Goal: Task Accomplishment & Management: Use online tool/utility

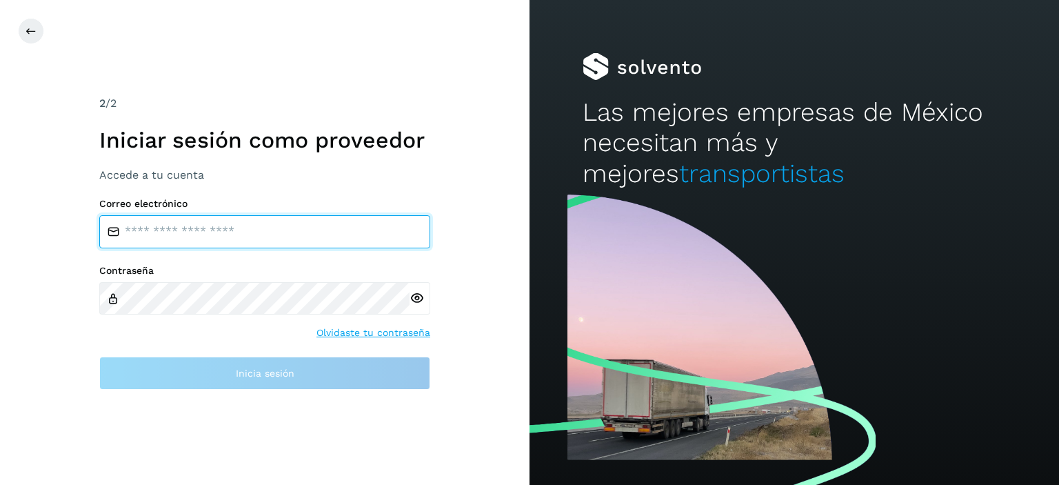
click at [230, 223] on input "email" at bounding box center [264, 231] width 331 height 33
type input "**********"
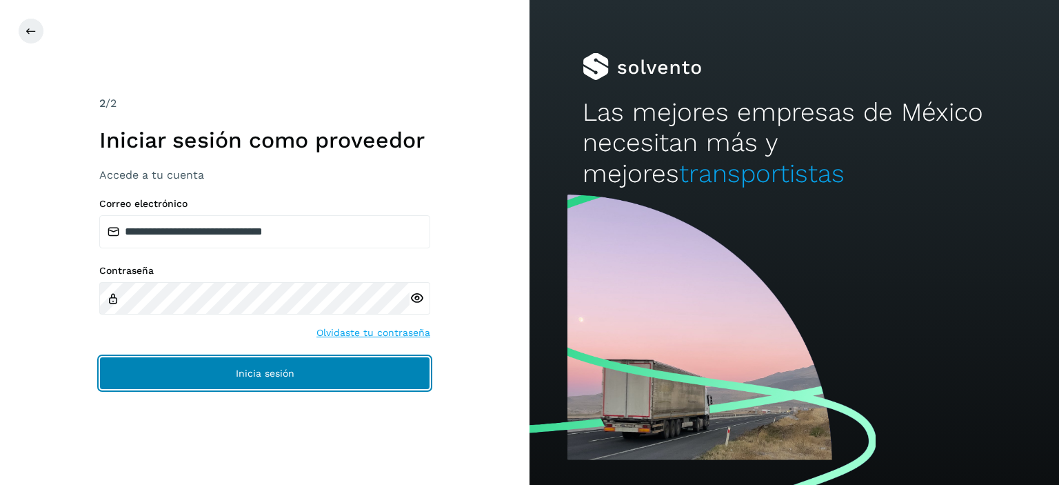
click at [248, 371] on span "Inicia sesión" at bounding box center [265, 373] width 59 height 10
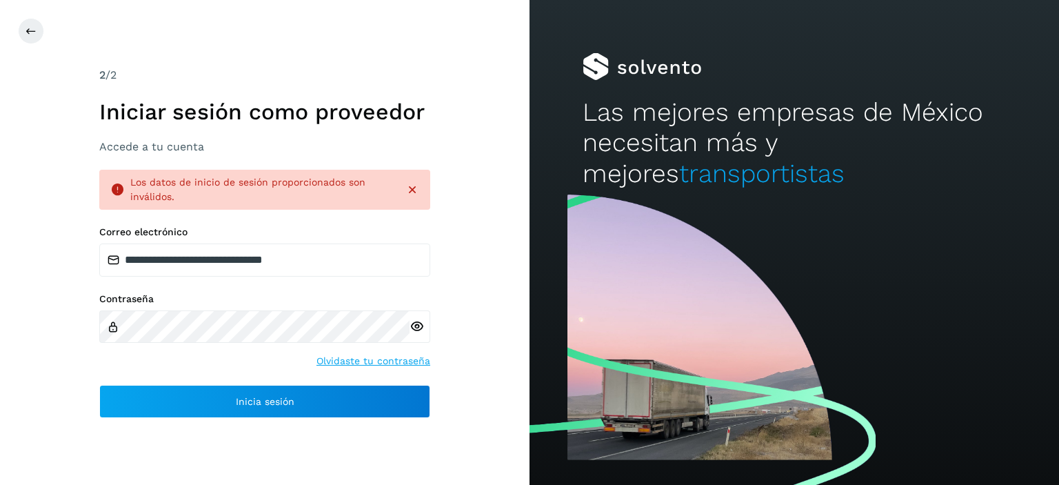
click at [404, 197] on div "Los datos de inicio de sesión proporcionados son inválidos." at bounding box center [264, 190] width 331 height 40
click at [409, 190] on icon at bounding box center [413, 190] width 14 height 14
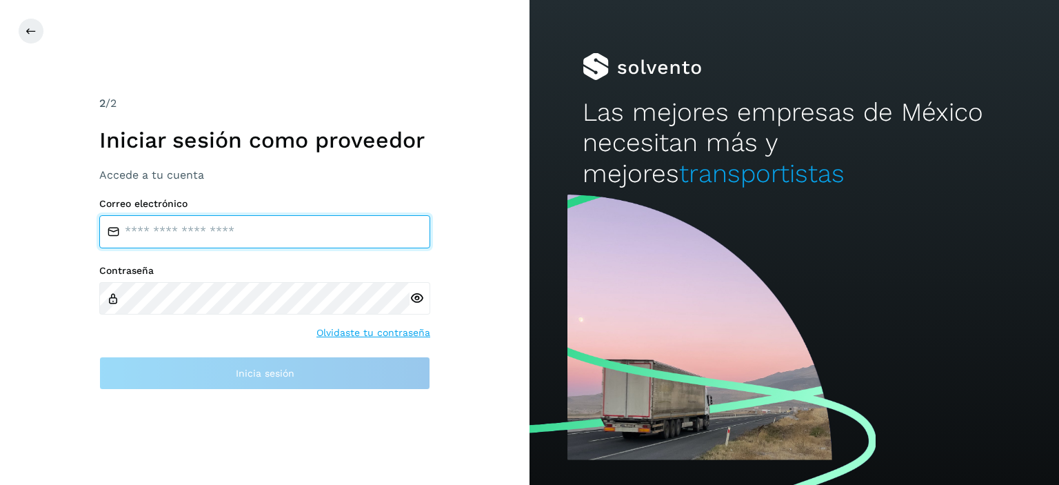
click at [266, 236] on input "email" at bounding box center [264, 231] width 331 height 33
type input "**********"
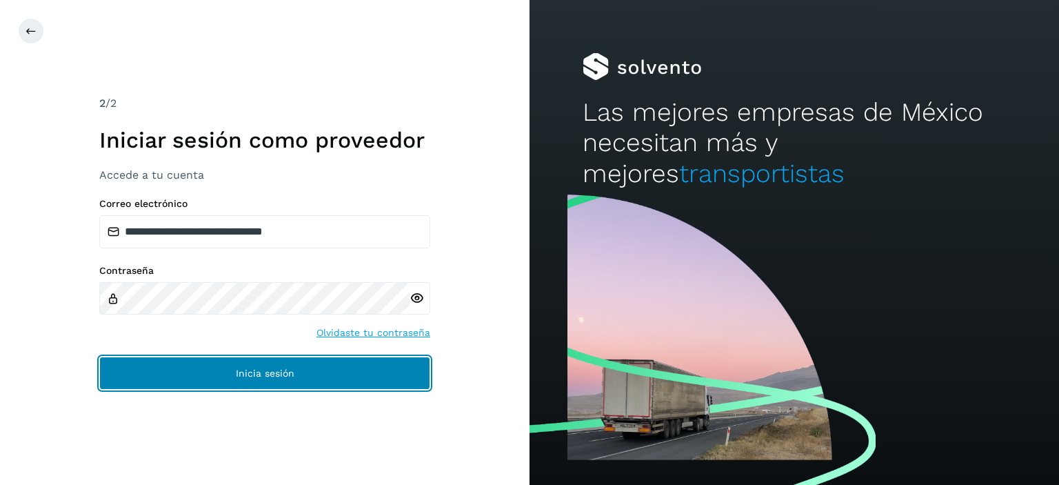
click at [287, 372] on span "Inicia sesión" at bounding box center [265, 373] width 59 height 10
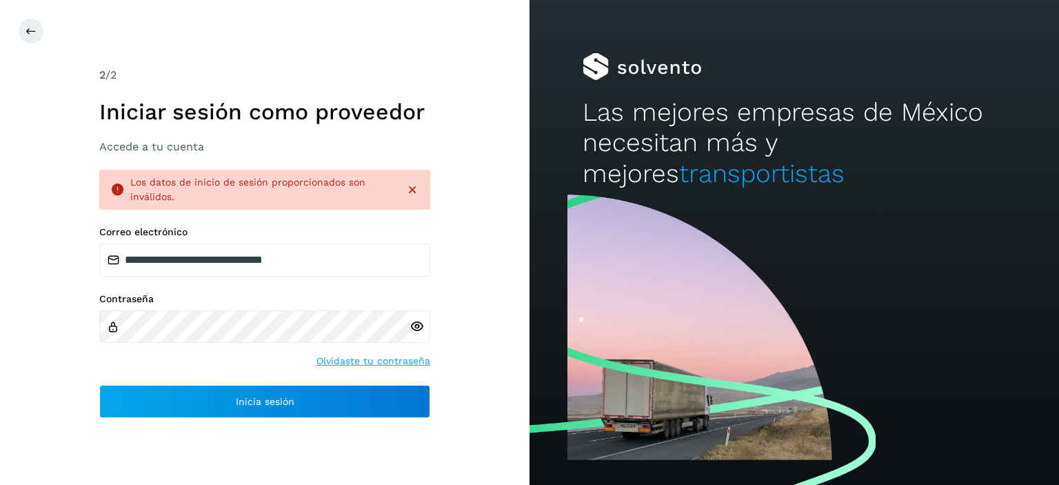
click at [415, 169] on div "**********" at bounding box center [264, 243] width 331 height 352
click at [410, 192] on icon at bounding box center [413, 190] width 14 height 14
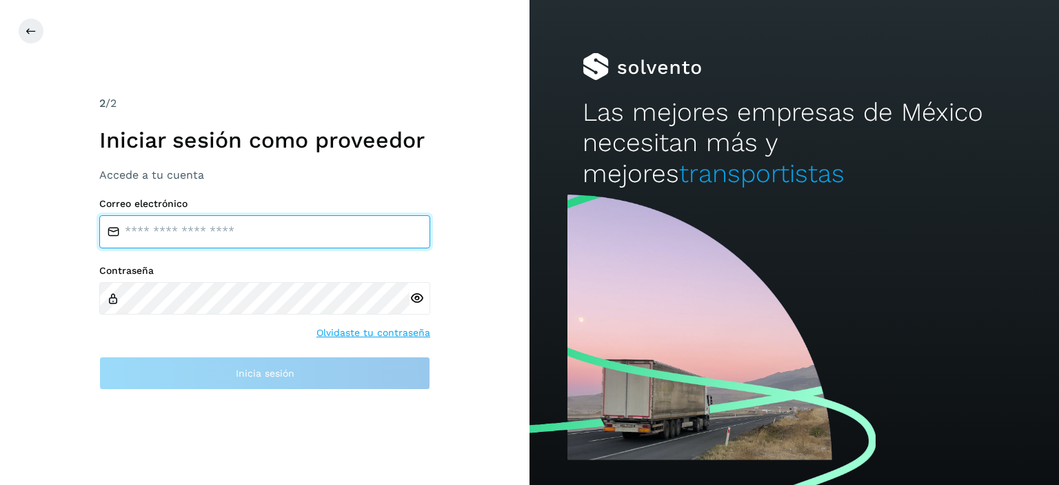
click at [260, 229] on input "email" at bounding box center [264, 231] width 331 height 33
type input "**********"
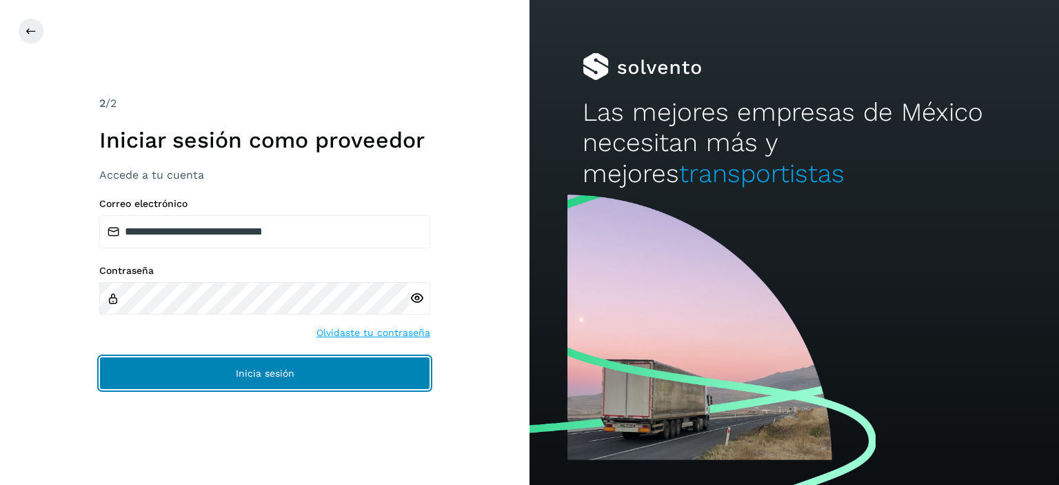
click at [279, 380] on button "Inicia sesión" at bounding box center [264, 373] width 331 height 33
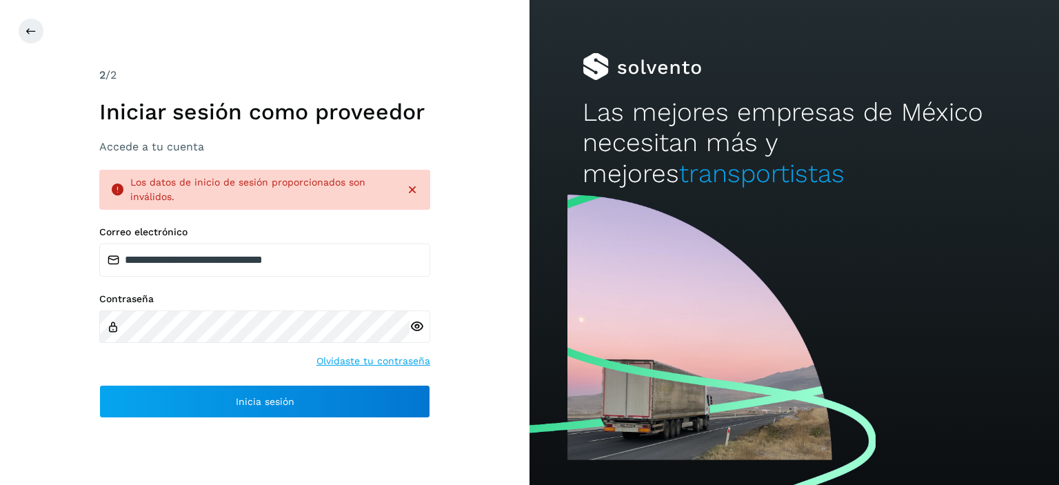
click at [414, 189] on icon at bounding box center [413, 190] width 14 height 14
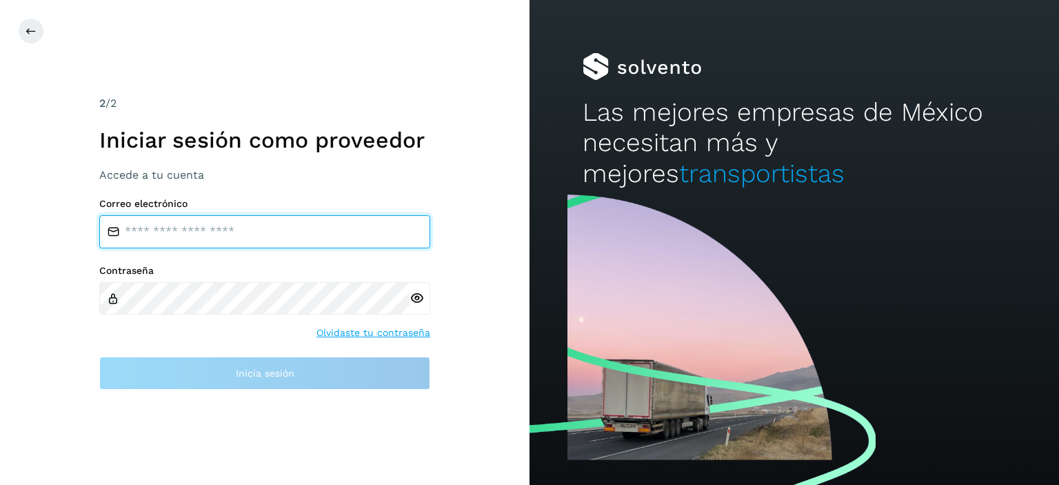
click at [218, 235] on input "email" at bounding box center [264, 231] width 331 height 33
type input "**********"
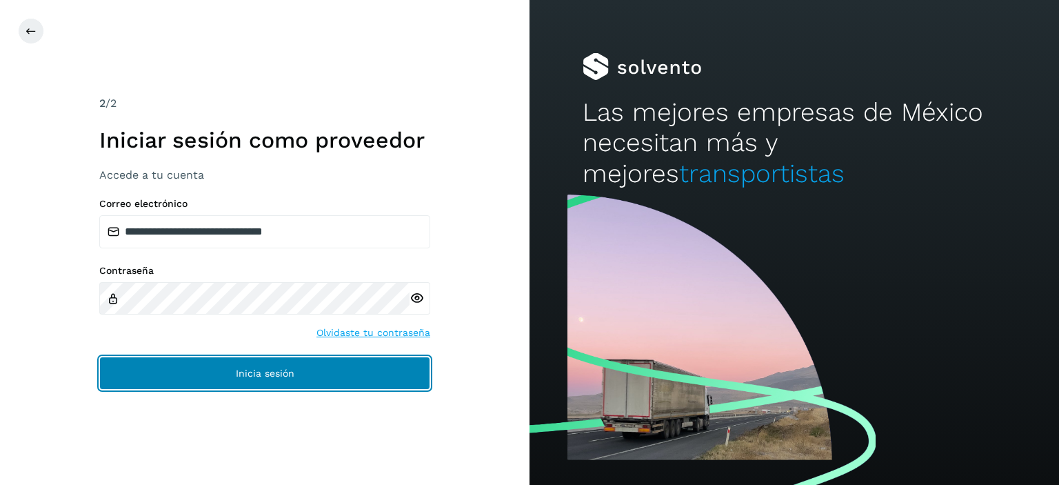
click at [260, 369] on span "Inicia sesión" at bounding box center [265, 373] width 59 height 10
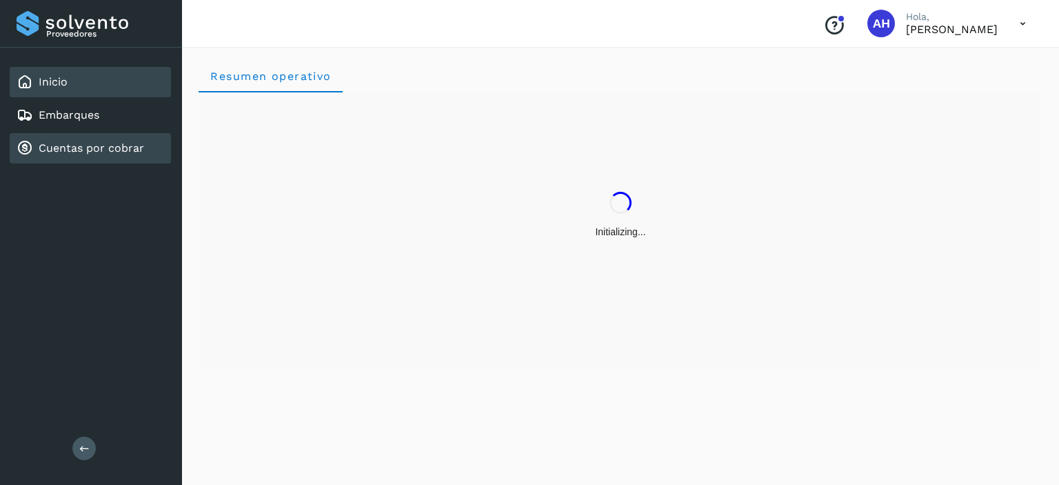
click at [77, 146] on link "Cuentas por cobrar" at bounding box center [92, 147] width 106 height 13
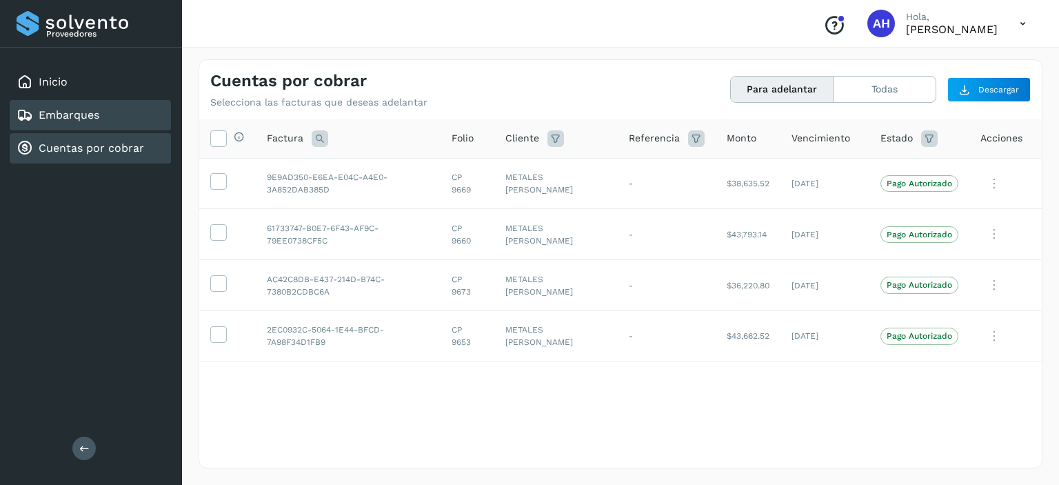
click at [59, 115] on link "Embarques" at bounding box center [69, 114] width 61 height 13
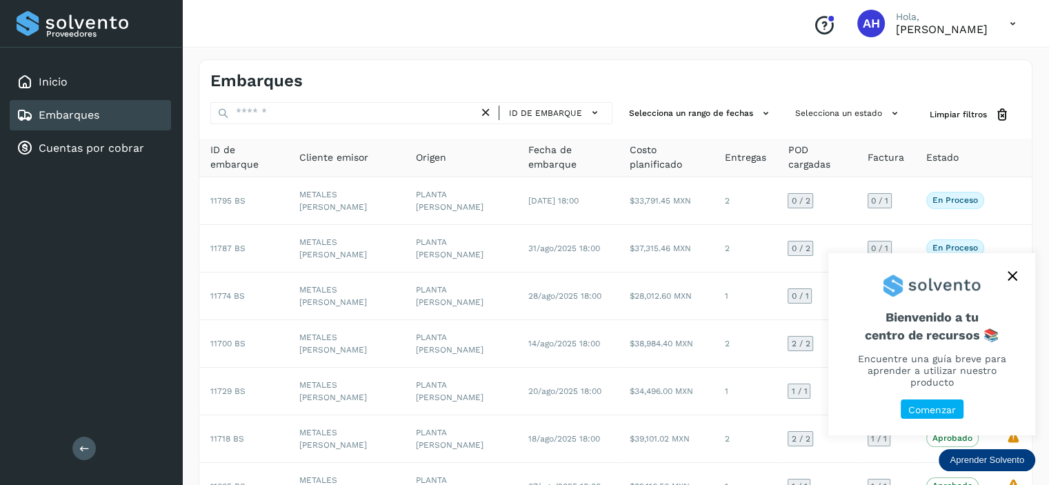
click at [1004, 286] on button "close," at bounding box center [1012, 276] width 21 height 21
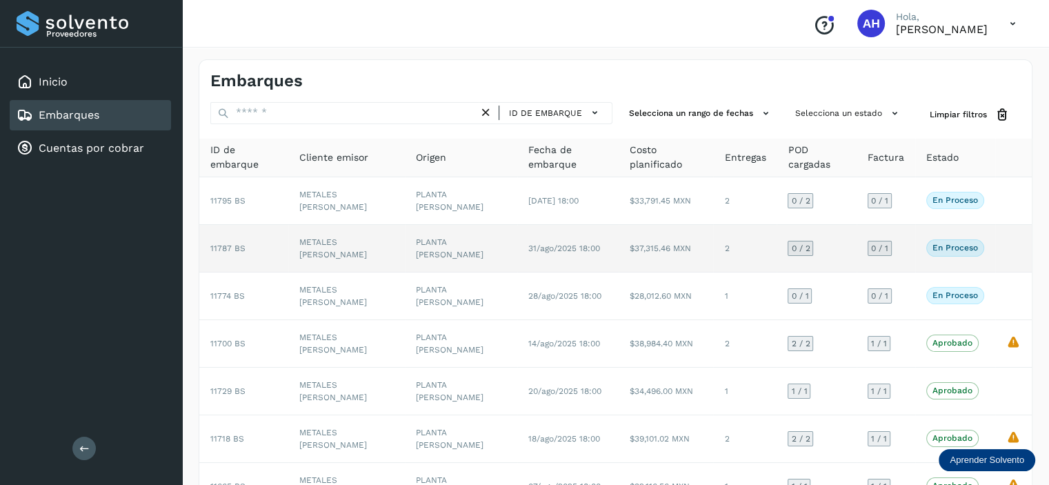
click at [226, 243] on span "11787 BS" at bounding box center [227, 248] width 35 height 10
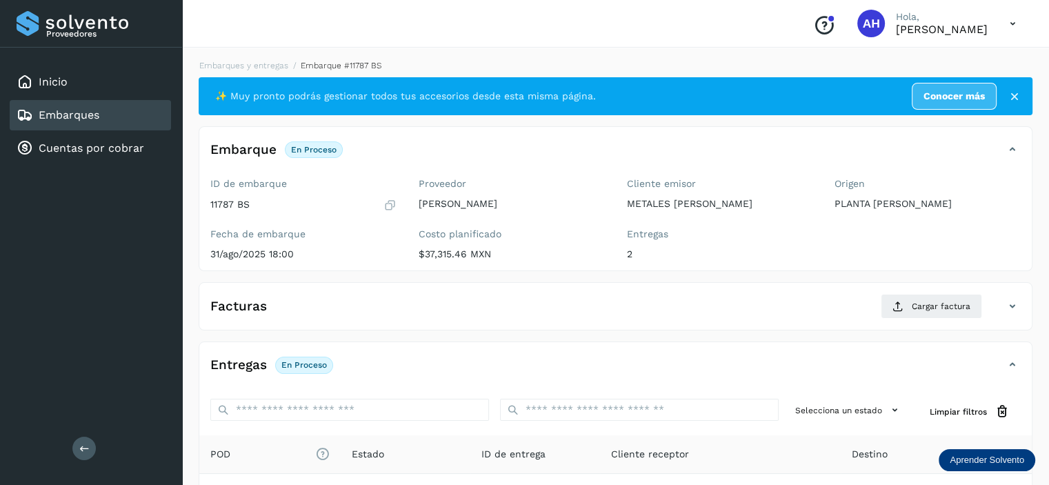
scroll to position [207, 0]
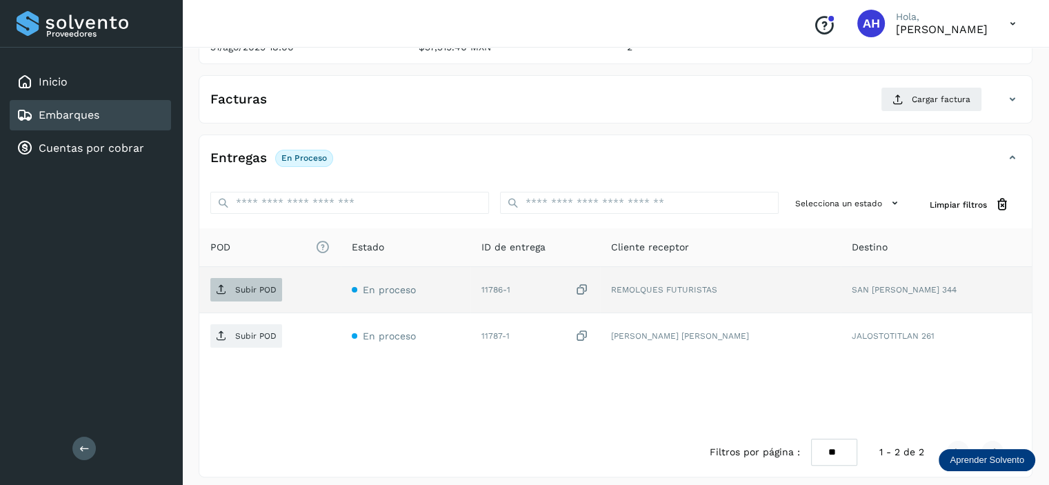
click at [241, 287] on p "Subir POD" at bounding box center [255, 290] width 41 height 10
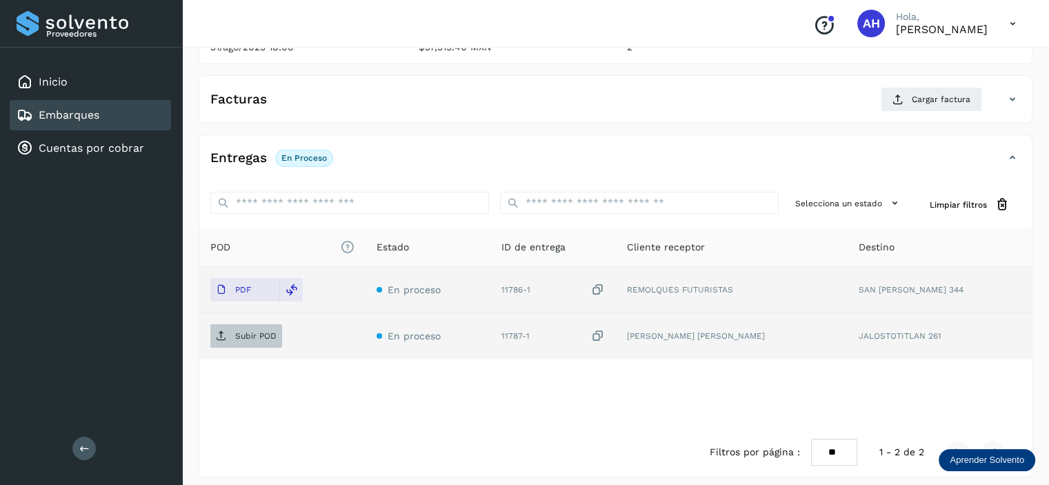
click at [275, 336] on p "Subir POD" at bounding box center [255, 336] width 41 height 10
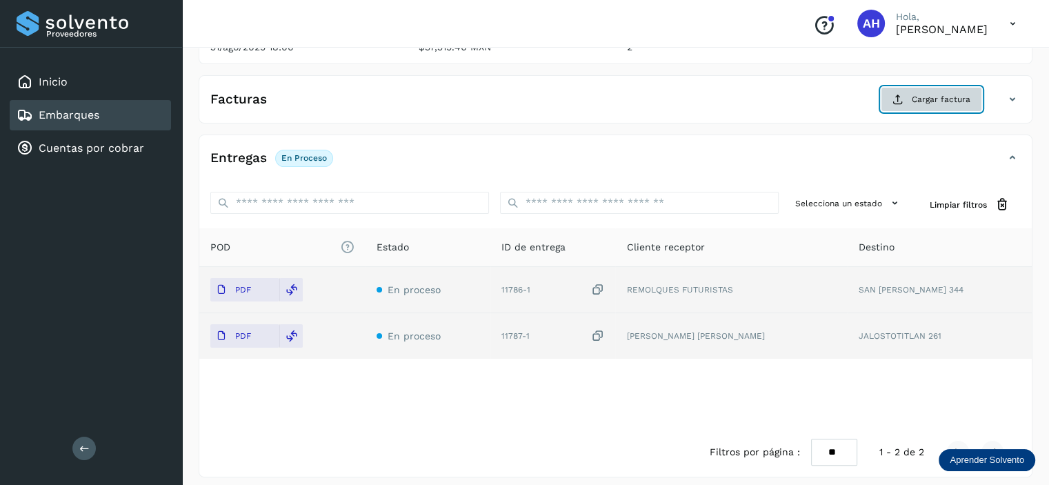
click at [901, 96] on icon at bounding box center [898, 99] width 11 height 11
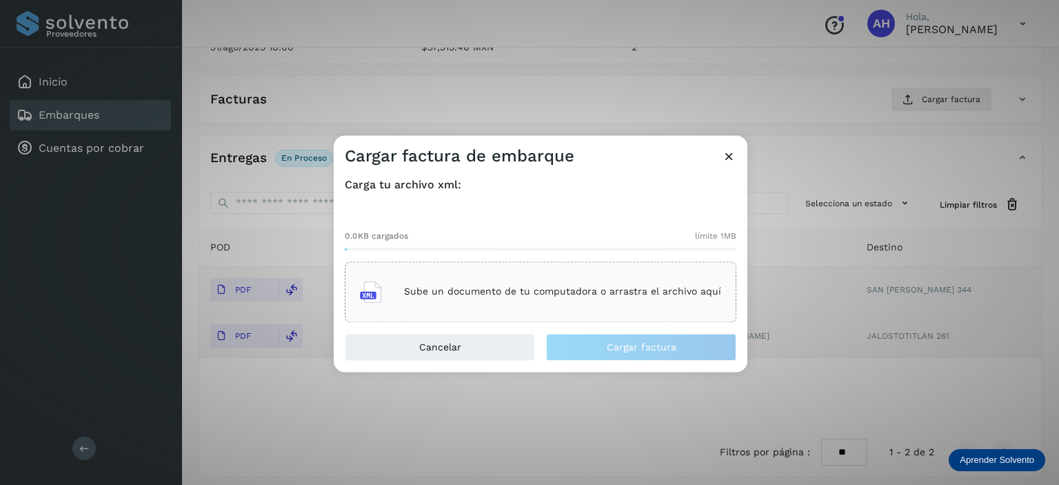
click at [529, 282] on div "Sube un documento de tu computadora o arrastra el archivo aquí" at bounding box center [540, 291] width 361 height 37
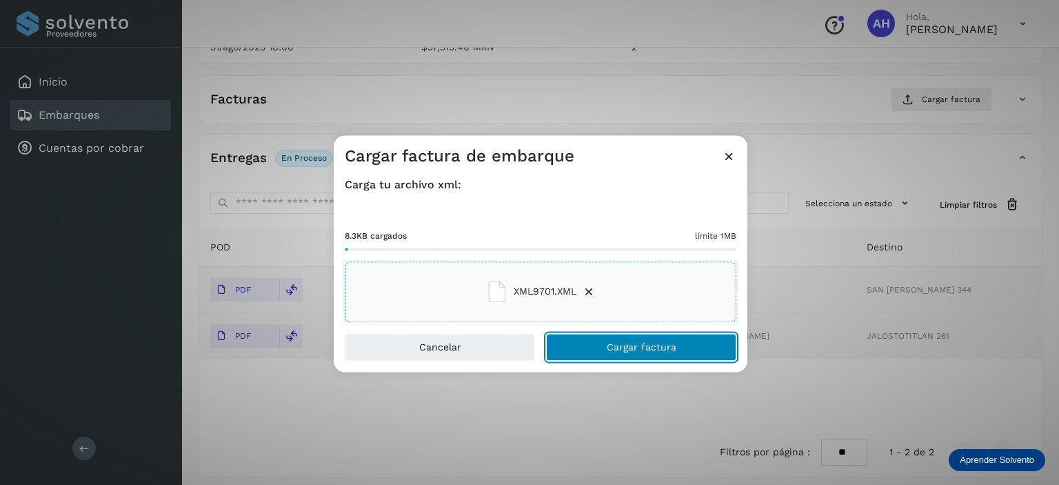
click at [661, 347] on span "Cargar factura" at bounding box center [642, 347] width 70 height 10
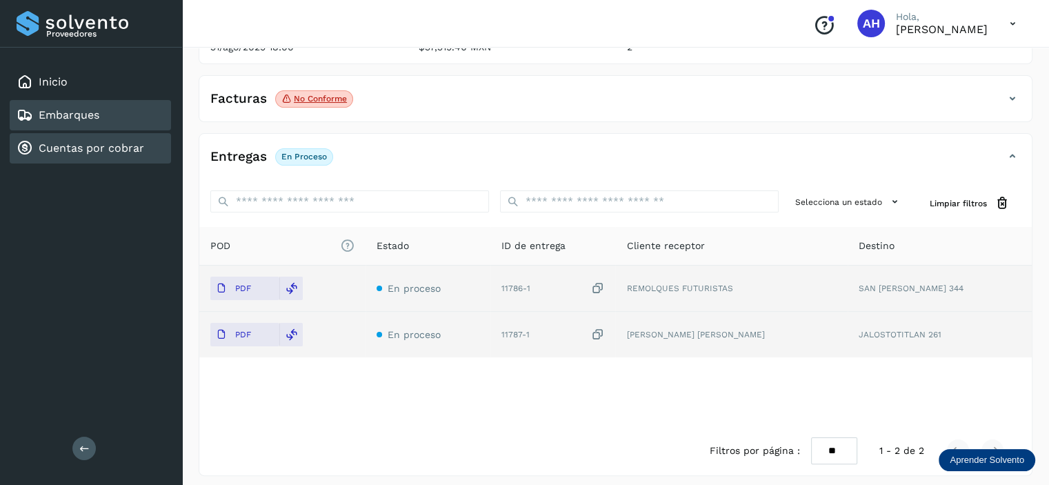
click at [80, 150] on link "Cuentas por cobrar" at bounding box center [92, 147] width 106 height 13
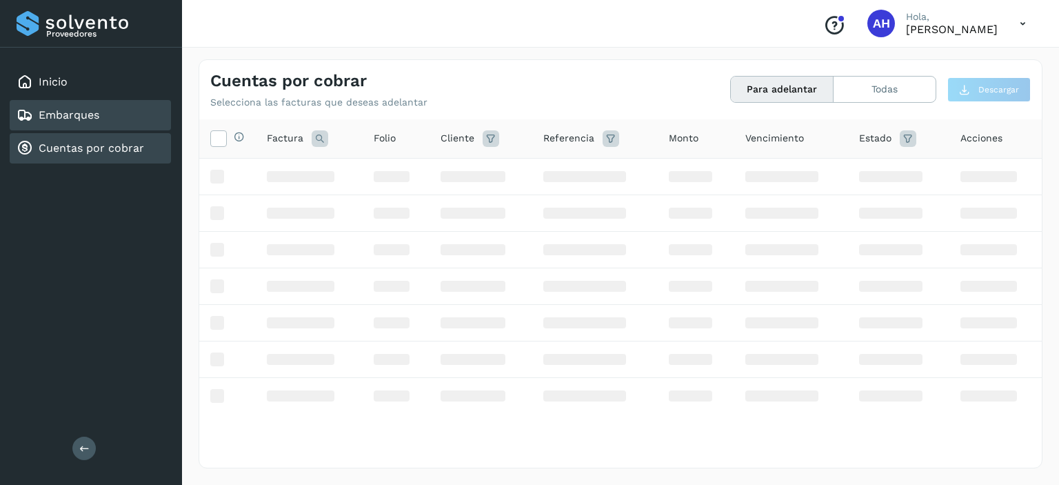
click at [69, 115] on link "Embarques" at bounding box center [69, 114] width 61 height 13
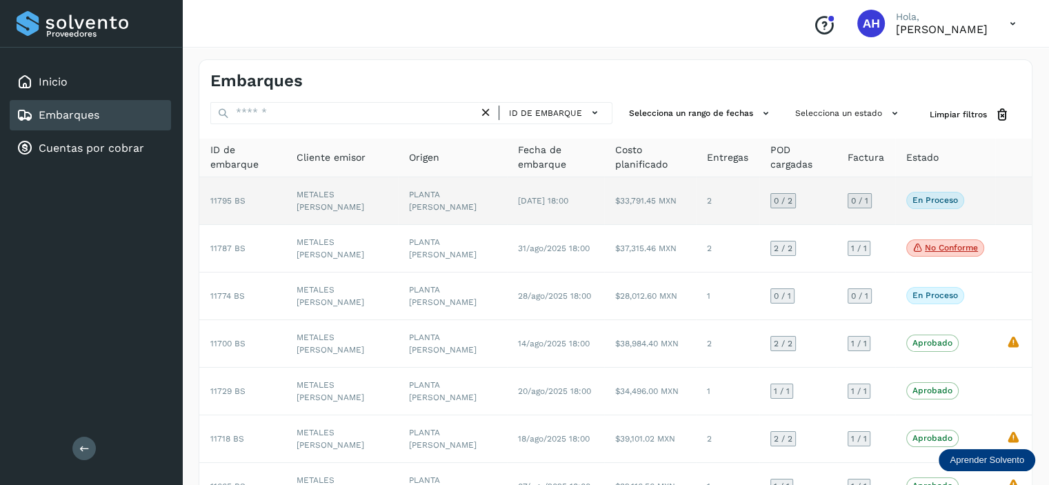
click at [221, 205] on span "11795 BS" at bounding box center [227, 201] width 35 height 10
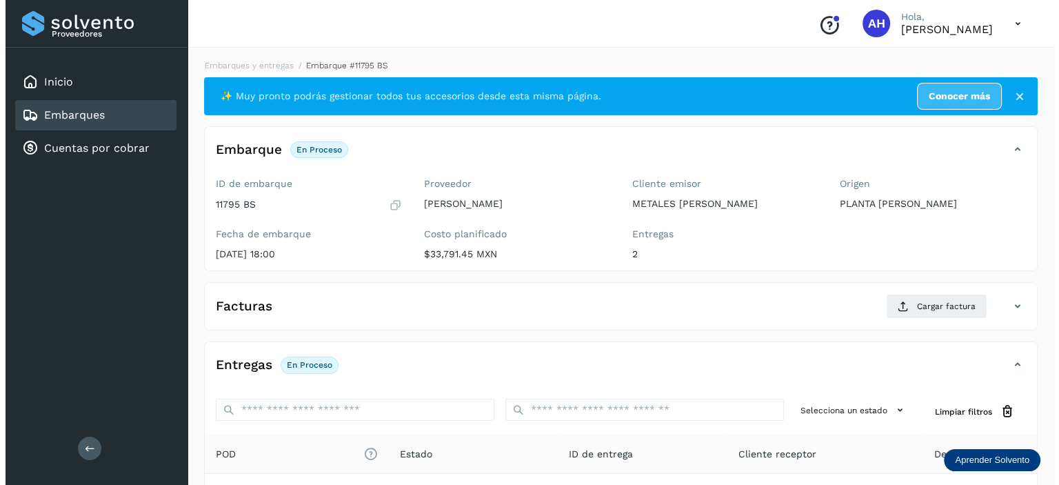
scroll to position [214, 0]
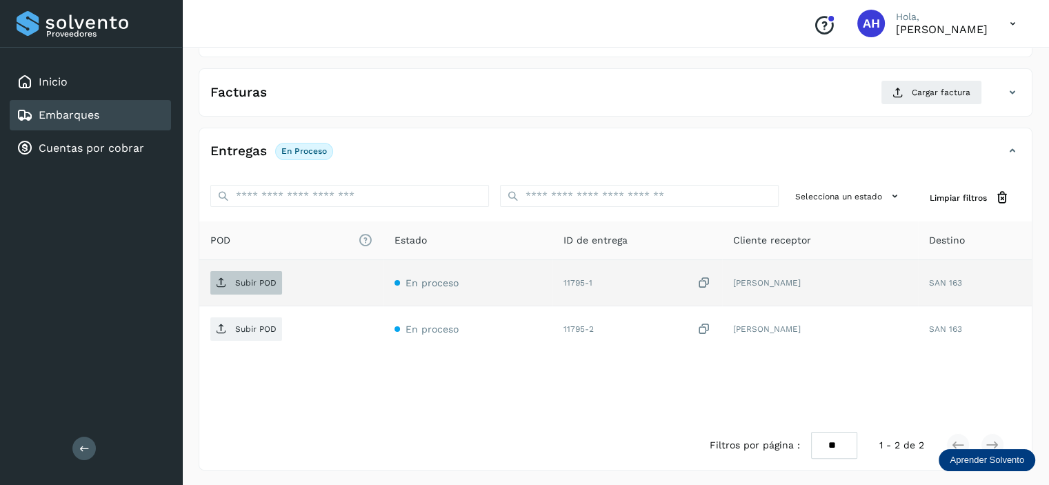
click at [265, 275] on span "Subir POD" at bounding box center [246, 283] width 72 height 22
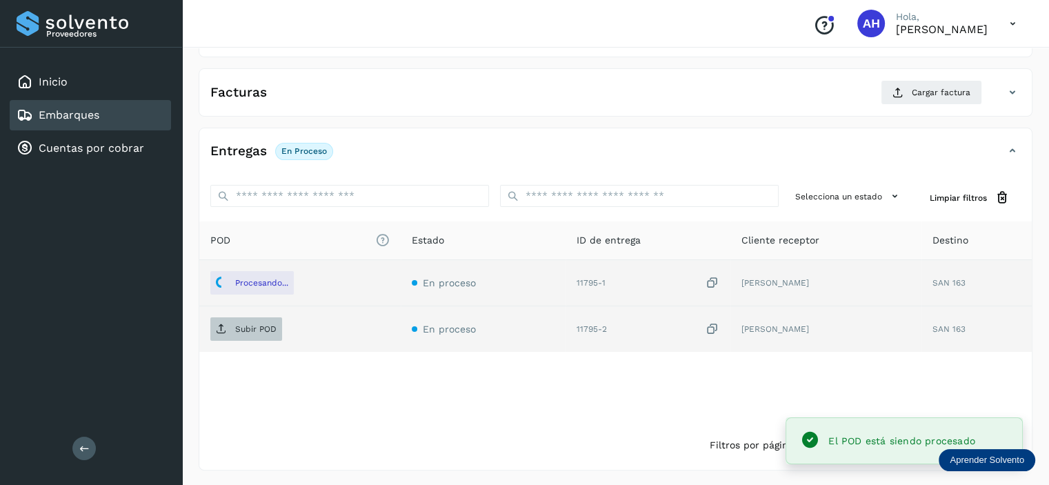
click at [272, 328] on p "Subir POD" at bounding box center [255, 329] width 41 height 10
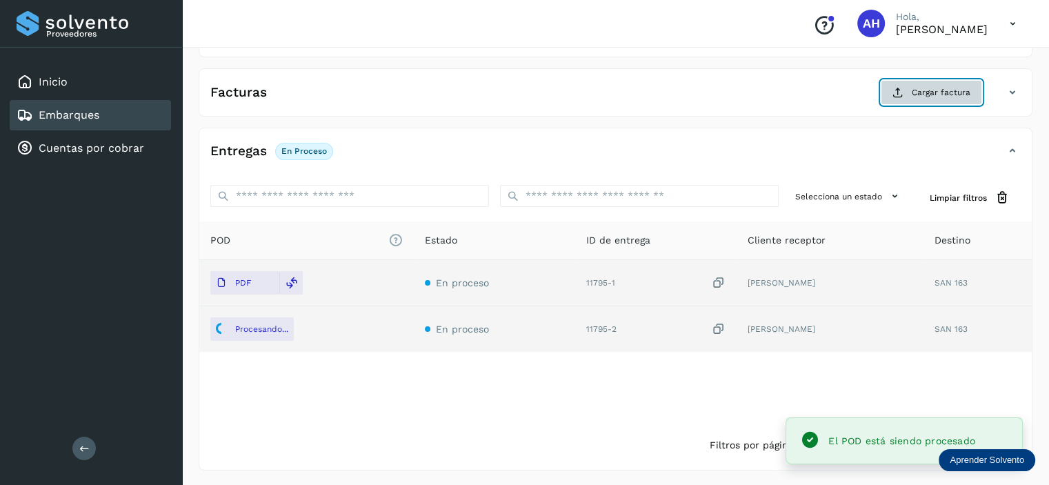
click at [890, 93] on button "Cargar factura" at bounding box center [931, 92] width 101 height 25
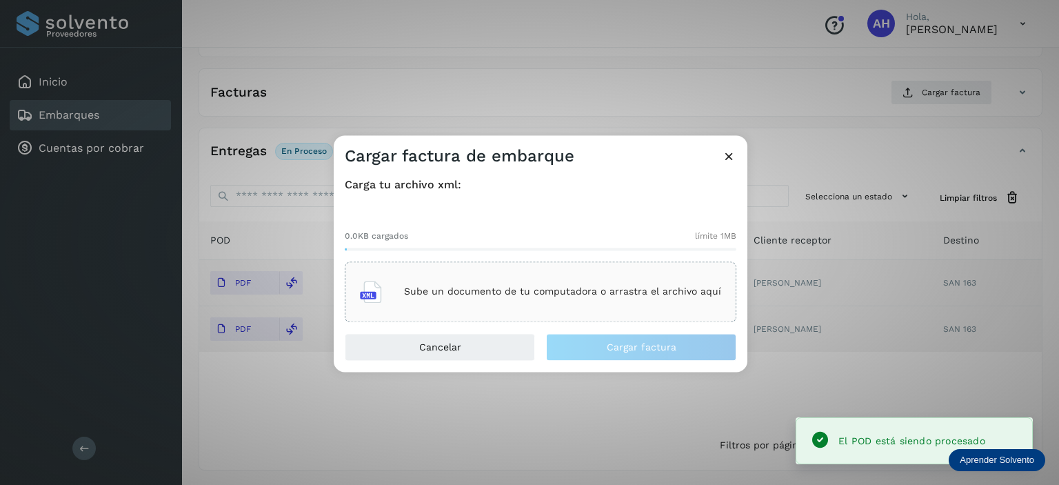
click at [597, 301] on div "Sube un documento de tu computadora o arrastra el archivo aquí" at bounding box center [540, 291] width 361 height 37
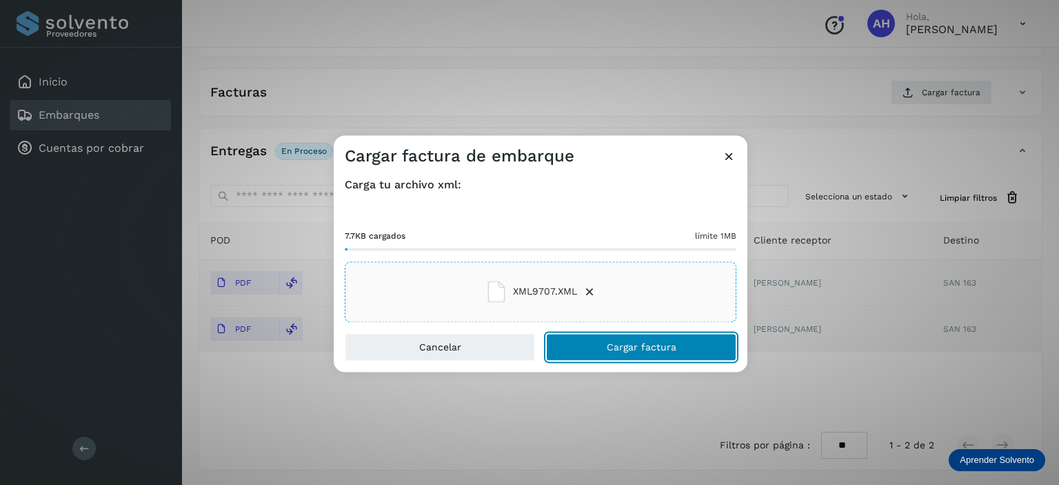
click at [606, 352] on button "Cargar factura" at bounding box center [641, 347] width 190 height 28
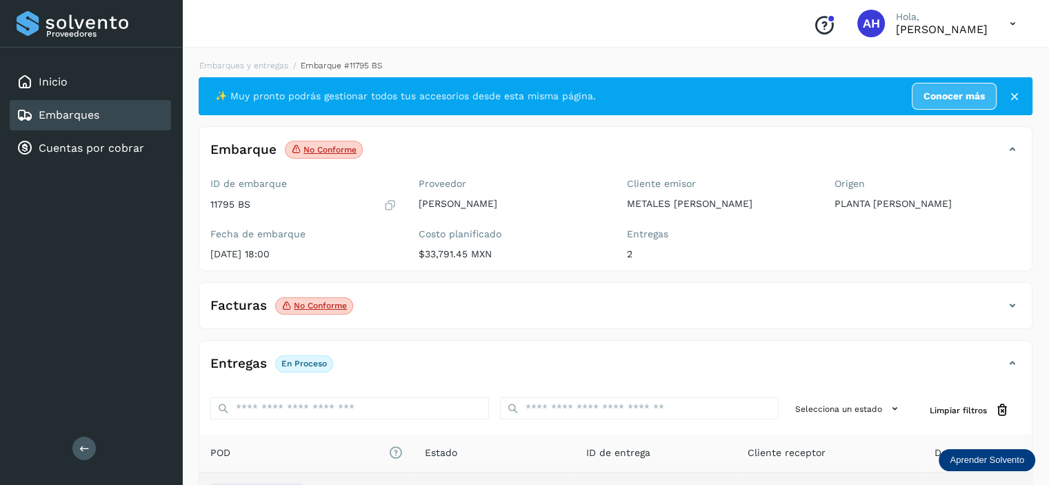
scroll to position [207, 0]
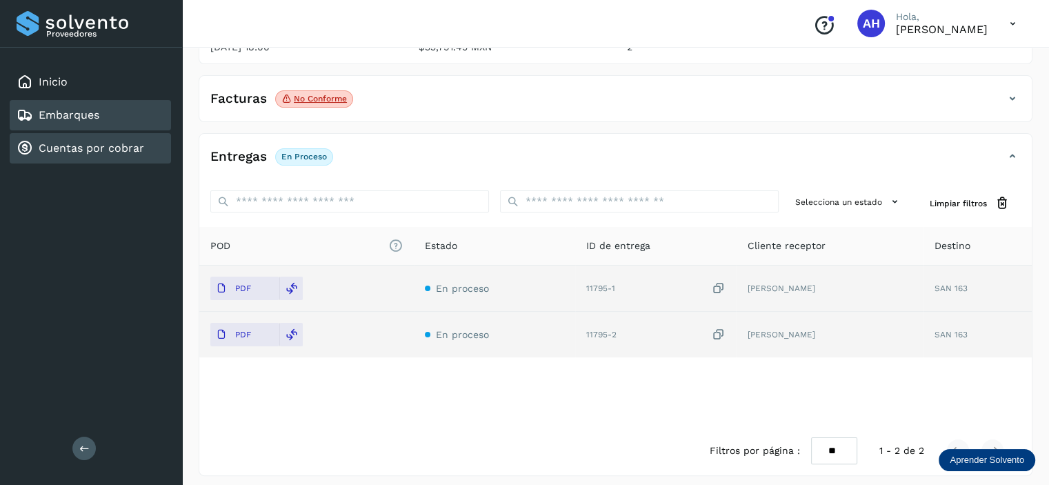
click at [52, 146] on link "Cuentas por cobrar" at bounding box center [92, 147] width 106 height 13
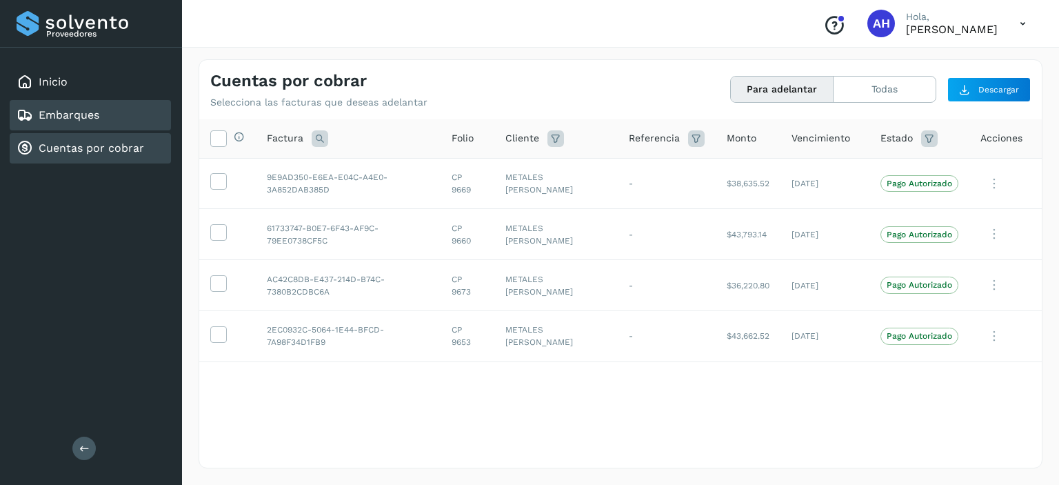
click at [59, 119] on link "Embarques" at bounding box center [69, 114] width 61 height 13
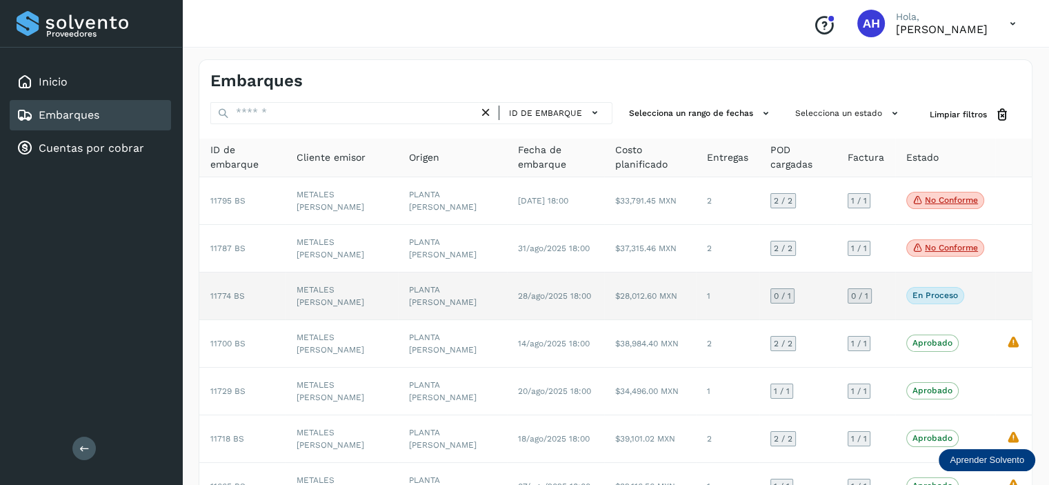
click at [229, 297] on span "11774 BS" at bounding box center [227, 296] width 34 height 10
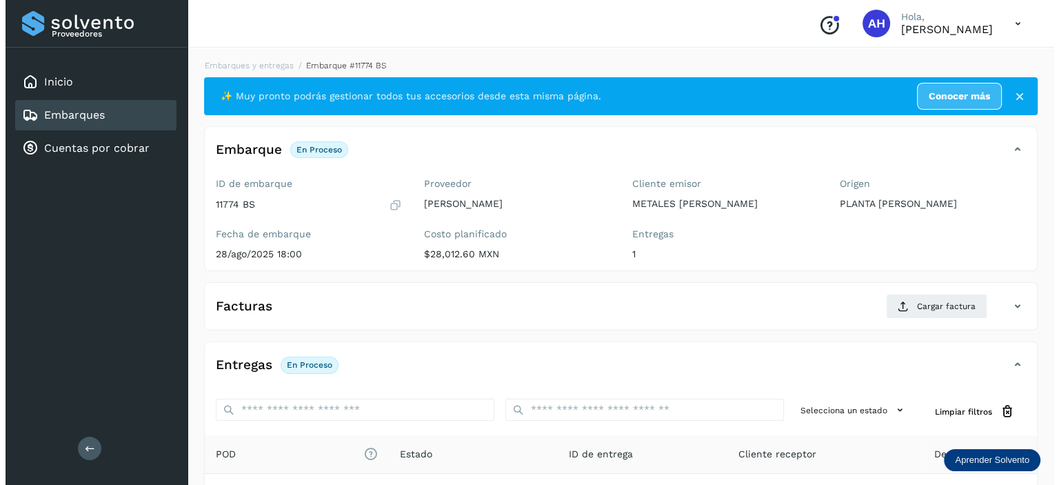
scroll to position [168, 0]
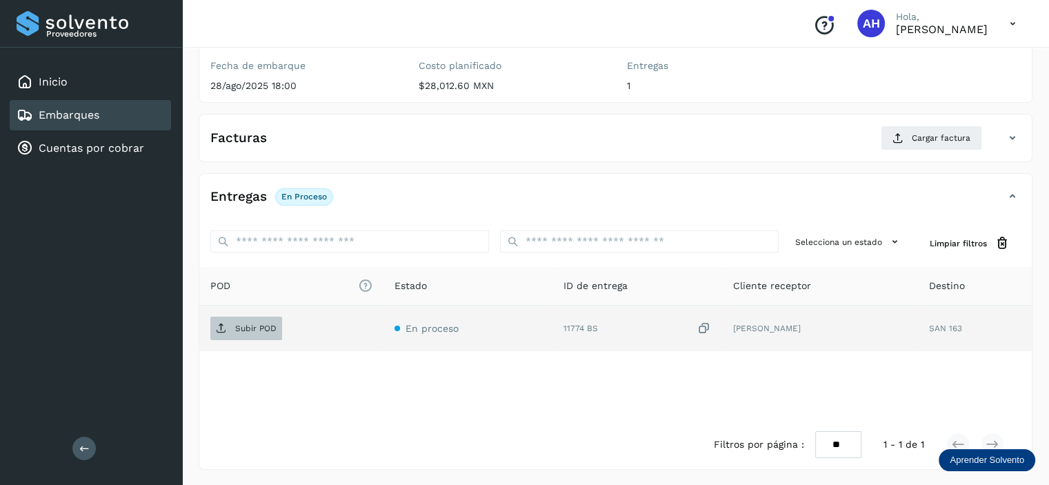
click at [232, 328] on span "Subir POD" at bounding box center [246, 328] width 72 height 22
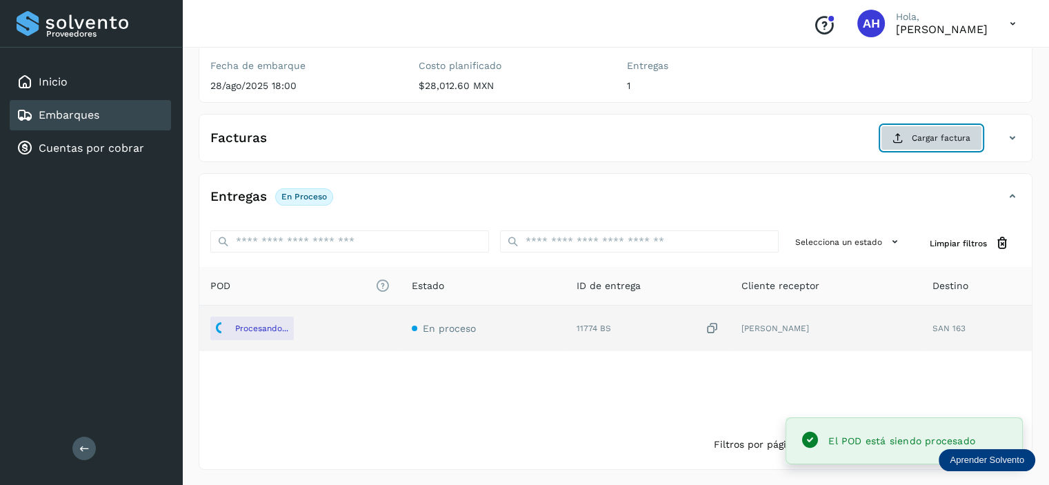
click at [961, 140] on span "Cargar factura" at bounding box center [941, 138] width 59 height 12
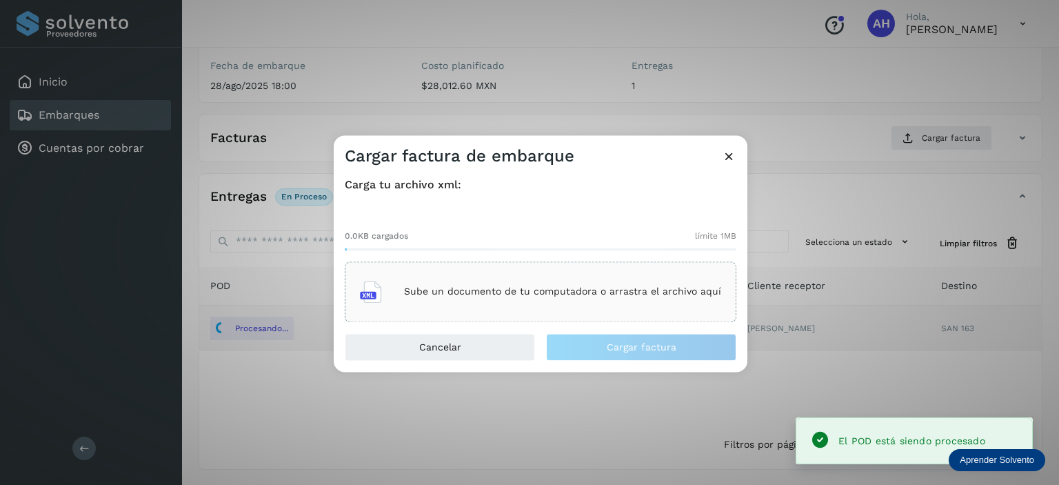
click at [610, 290] on p "Sube un documento de tu computadora o arrastra el archivo aquí" at bounding box center [562, 292] width 317 height 12
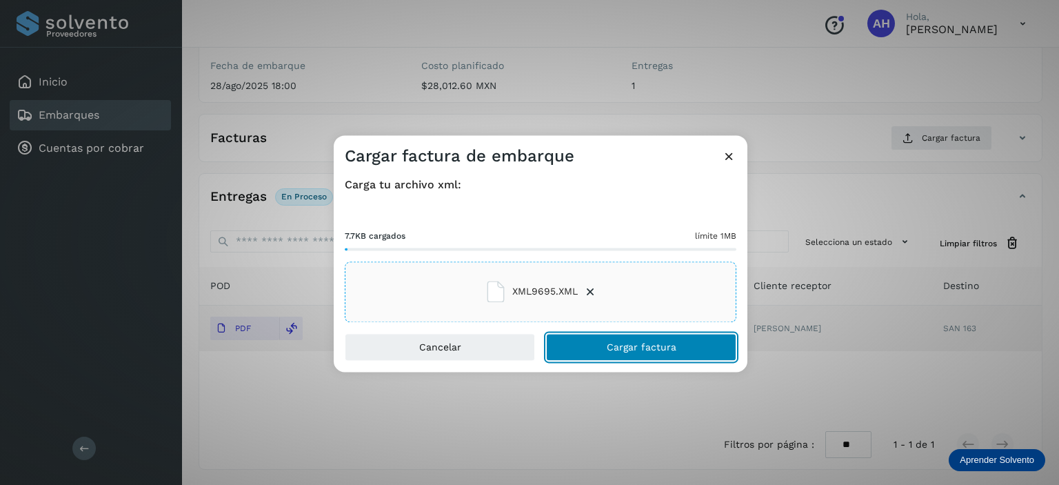
click at [640, 353] on button "Cargar factura" at bounding box center [641, 347] width 190 height 28
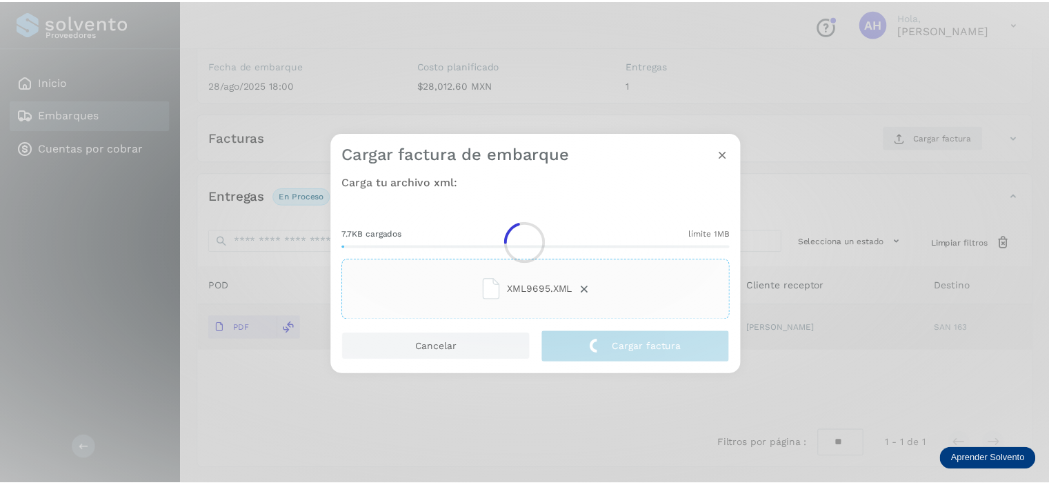
scroll to position [167, 0]
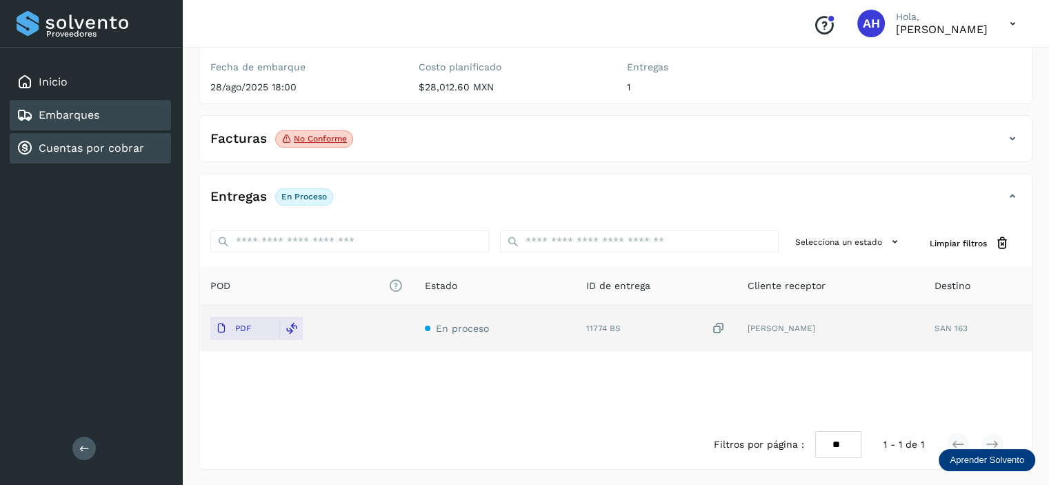
click at [122, 135] on div "Cuentas por cobrar" at bounding box center [90, 148] width 161 height 30
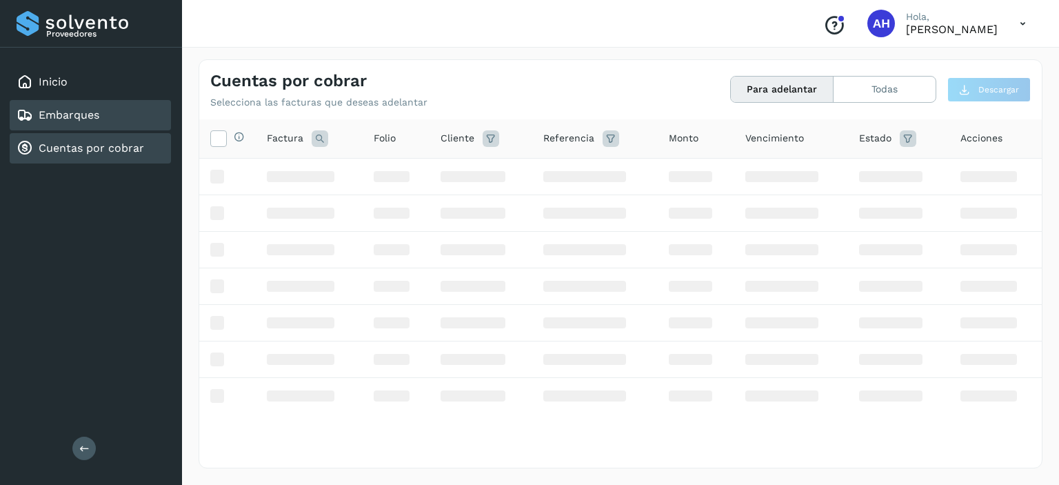
click at [108, 118] on div "Embarques" at bounding box center [90, 115] width 161 height 30
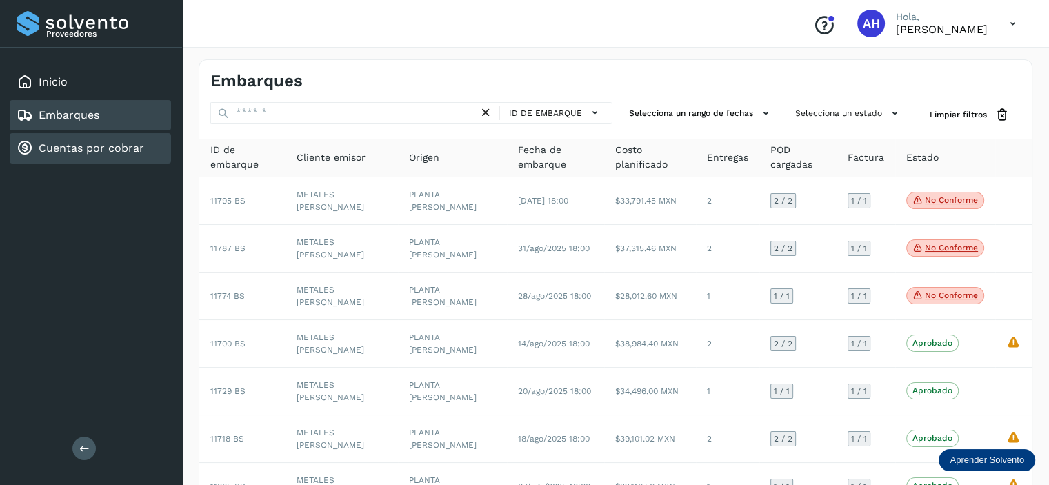
click at [66, 152] on link "Cuentas por cobrar" at bounding box center [92, 147] width 106 height 13
